Goal: Task Accomplishment & Management: Complete application form

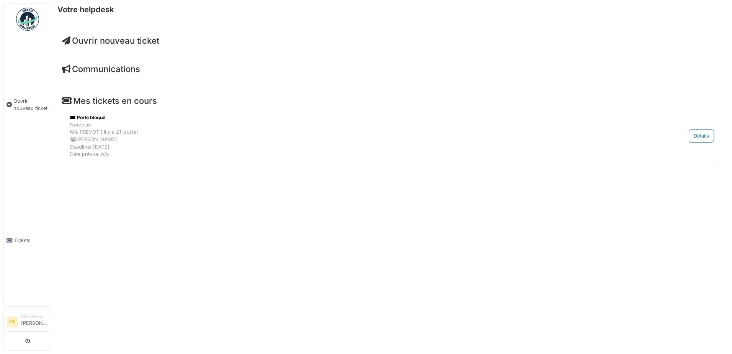
click at [142, 44] on span "Ouvrir nouveau ticket" at bounding box center [110, 41] width 97 height 10
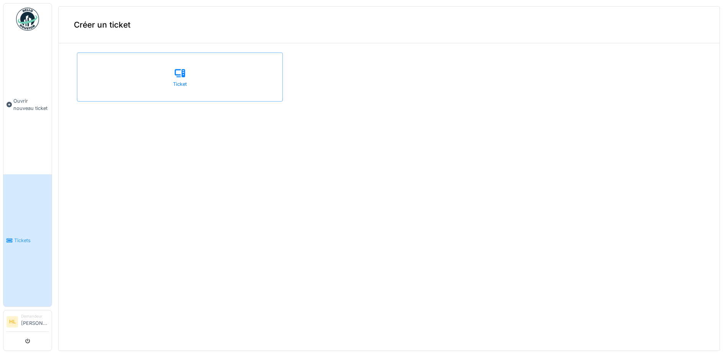
drag, startPoint x: 178, startPoint y: 81, endPoint x: 191, endPoint y: 99, distance: 22.2
click at [178, 83] on div "Ticket" at bounding box center [180, 83] width 14 height 7
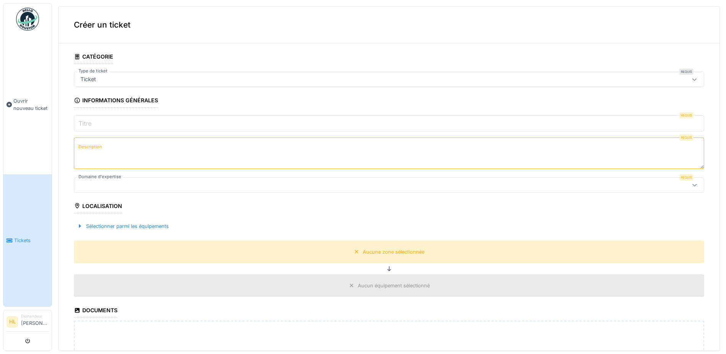
click at [94, 121] on input "Titre" at bounding box center [389, 123] width 631 height 16
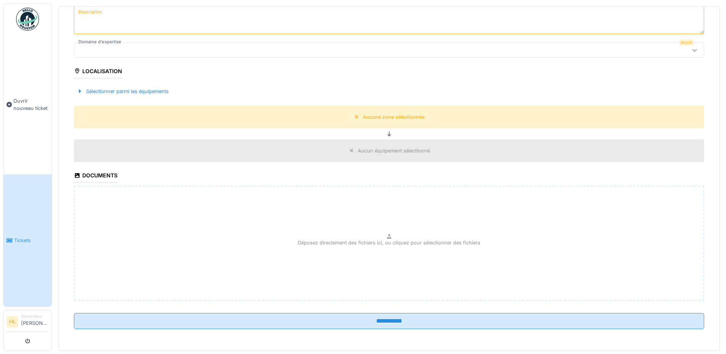
scroll to position [3, 0]
click at [98, 89] on div "Sélectionner parmi les équipements" at bounding box center [123, 91] width 98 height 10
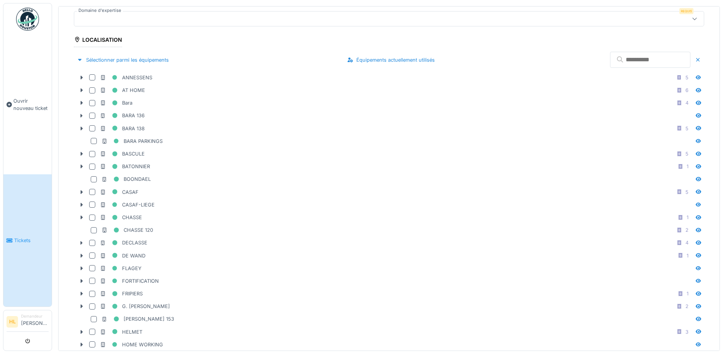
scroll to position [13, 0]
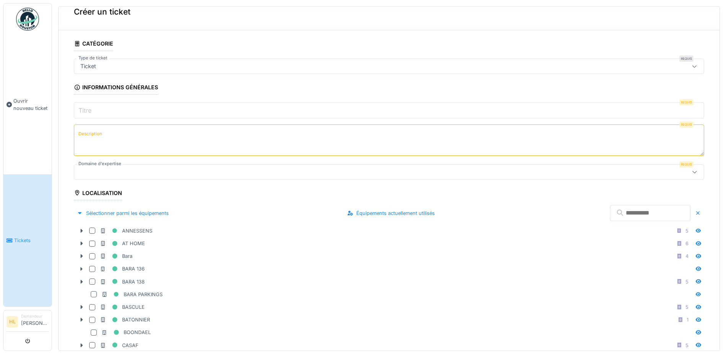
click at [693, 171] on icon at bounding box center [695, 172] width 4 height 2
